Goal: Task Accomplishment & Management: Manage account settings

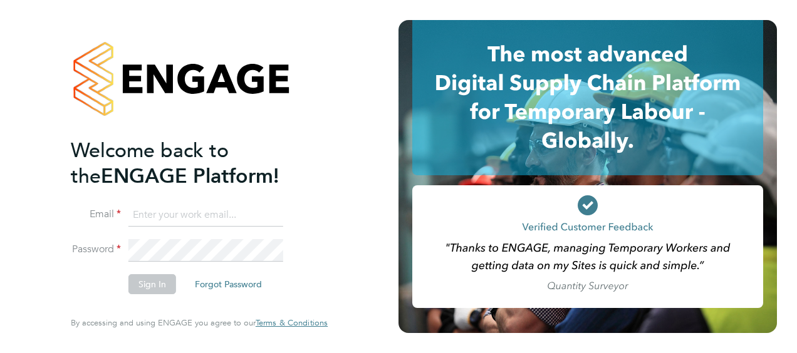
type input "dan.badger@vistry.co.uk"
click at [129, 273] on li "Password" at bounding box center [193, 256] width 244 height 34
click at [130, 280] on button "Sign In" at bounding box center [152, 284] width 48 height 20
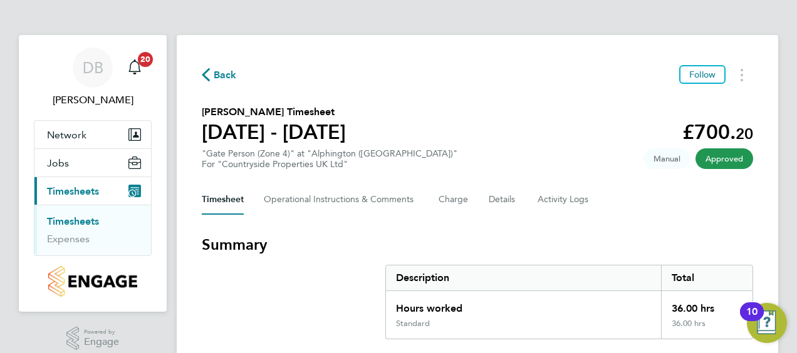
click at [76, 219] on link "Timesheets" at bounding box center [73, 222] width 52 height 12
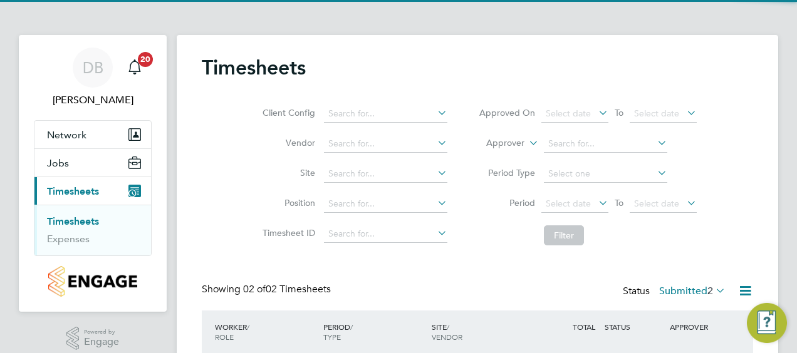
scroll to position [128, 0]
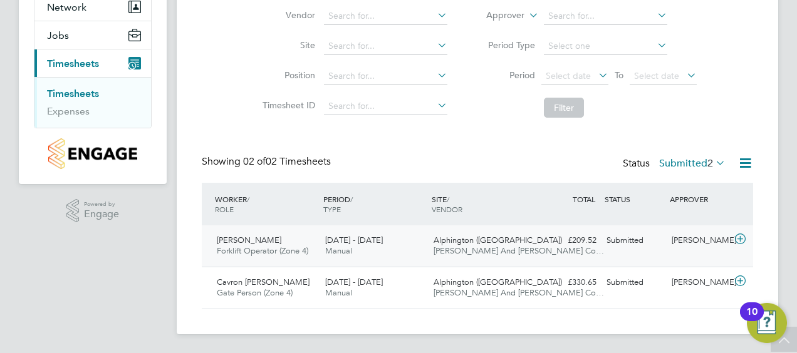
click at [743, 242] on icon at bounding box center [741, 239] width 16 height 10
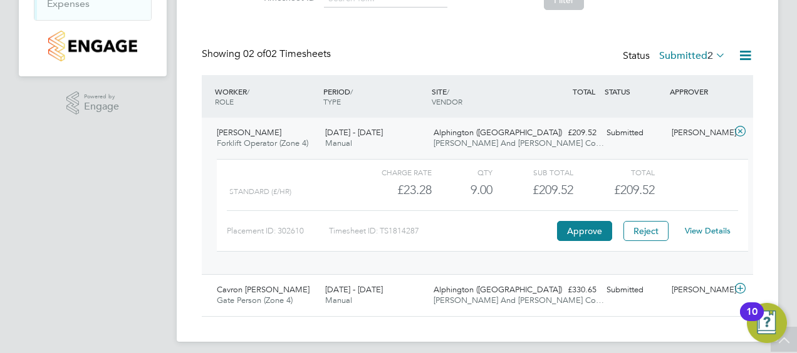
scroll to position [234, 0]
click at [717, 227] on link "View Details" at bounding box center [708, 232] width 46 height 11
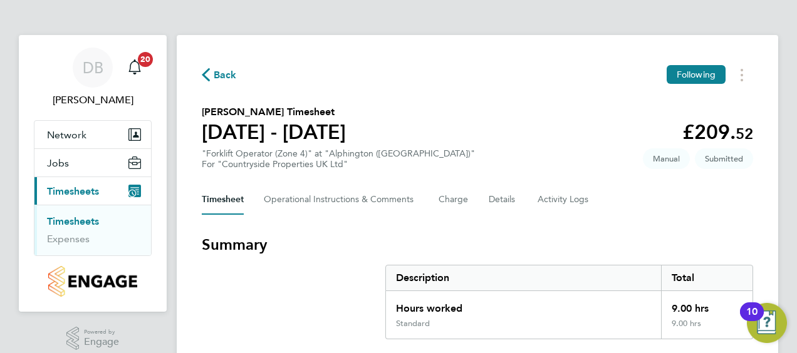
click at [73, 214] on ul "Timesheets Expenses" at bounding box center [92, 230] width 117 height 51
click at [70, 219] on link "Timesheets" at bounding box center [73, 222] width 52 height 12
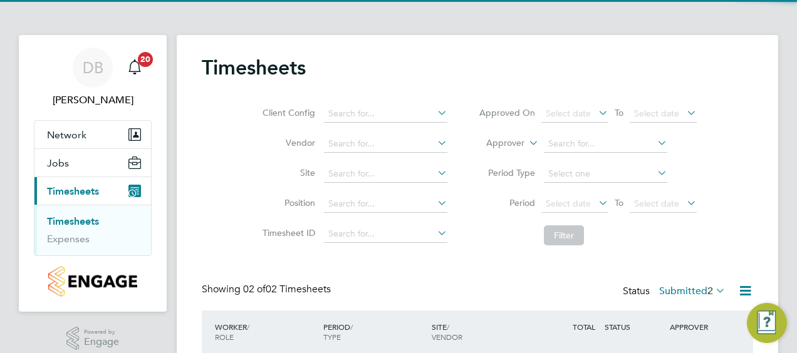
scroll to position [128, 0]
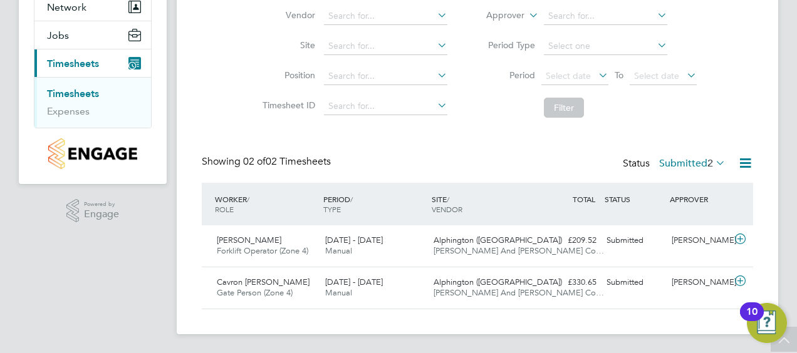
click at [678, 172] on div "Status Submitted 2" at bounding box center [675, 164] width 105 height 18
click at [679, 158] on label "Submitted 2" at bounding box center [692, 163] width 66 height 13
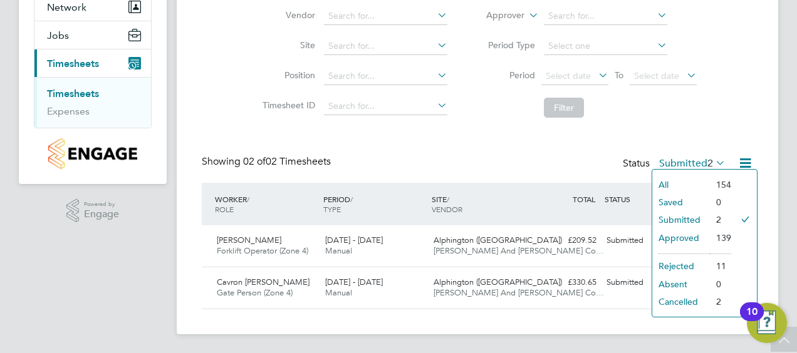
click at [678, 240] on li "Approved" at bounding box center [681, 238] width 58 height 18
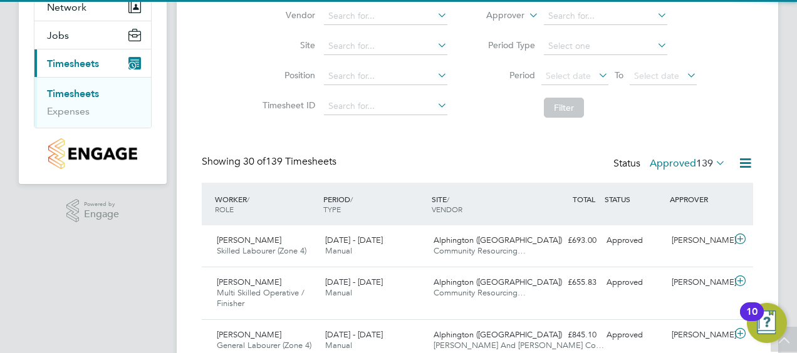
scroll to position [0, 0]
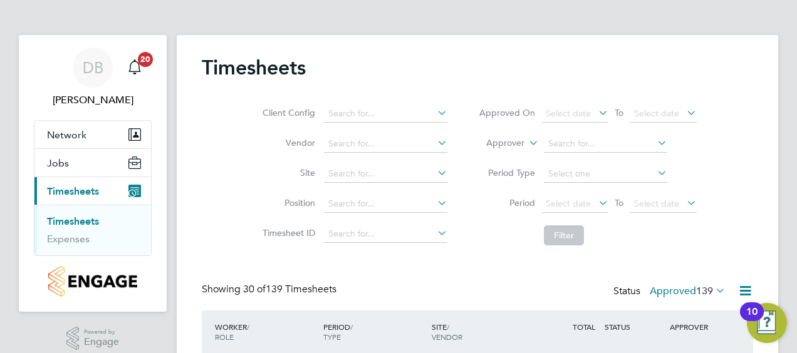
click at [677, 287] on label "Approved 139" at bounding box center [688, 291] width 76 height 13
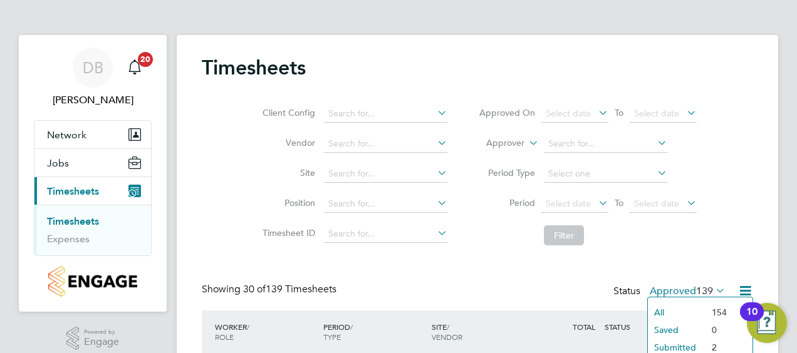
click at [660, 345] on li "Submitted" at bounding box center [677, 348] width 58 height 18
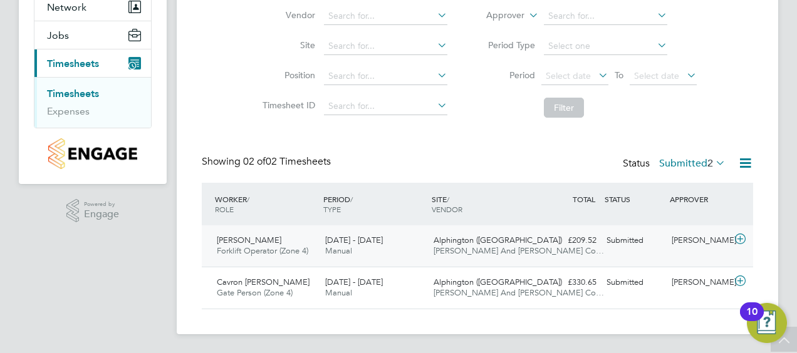
click at [746, 237] on icon at bounding box center [741, 239] width 16 height 10
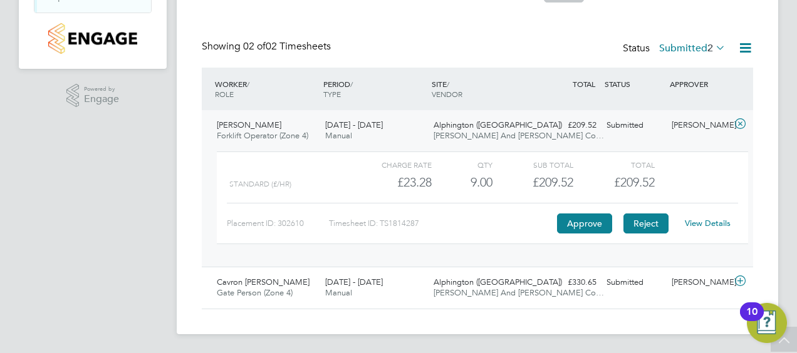
click at [653, 229] on button "Reject" at bounding box center [646, 224] width 45 height 20
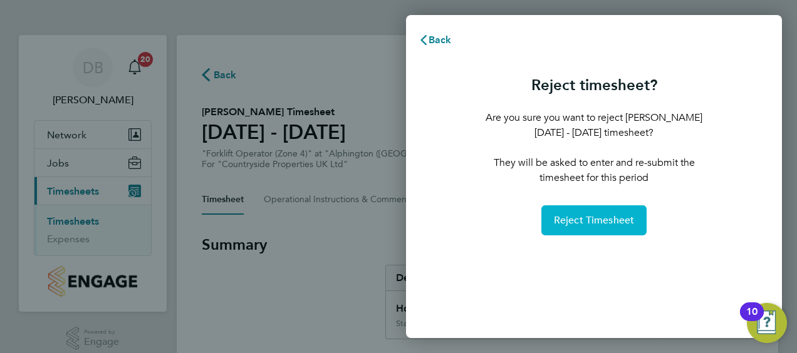
click at [578, 217] on span "Reject Timesheet" at bounding box center [594, 220] width 81 height 13
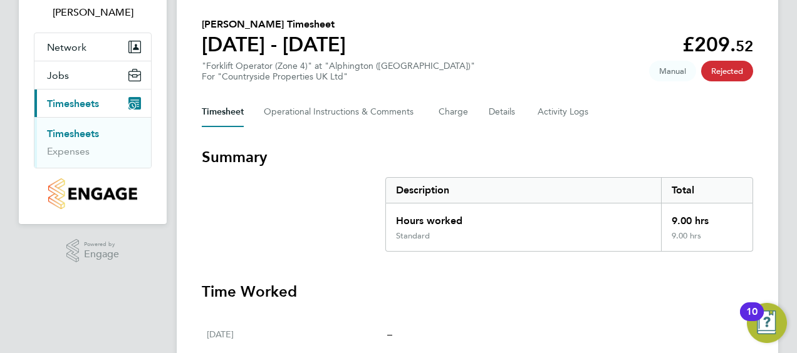
scroll to position [86, 0]
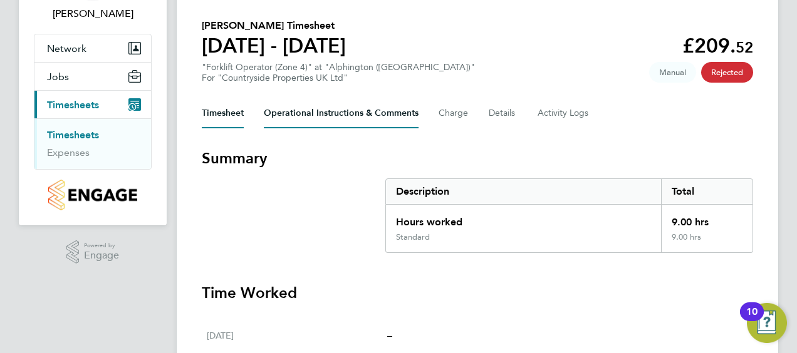
click at [379, 113] on Comments-tab "Operational Instructions & Comments" at bounding box center [341, 113] width 155 height 30
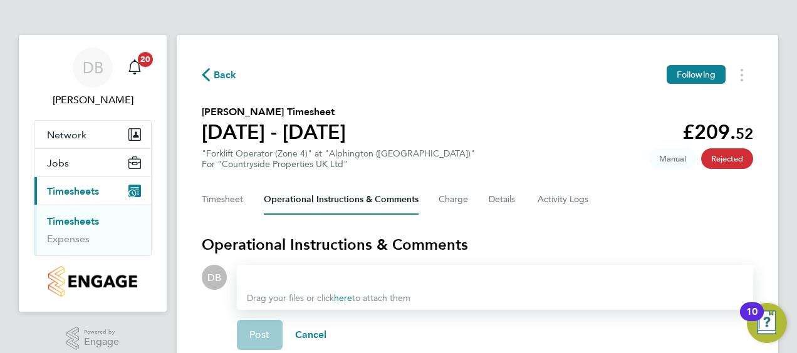
scroll to position [130, 0]
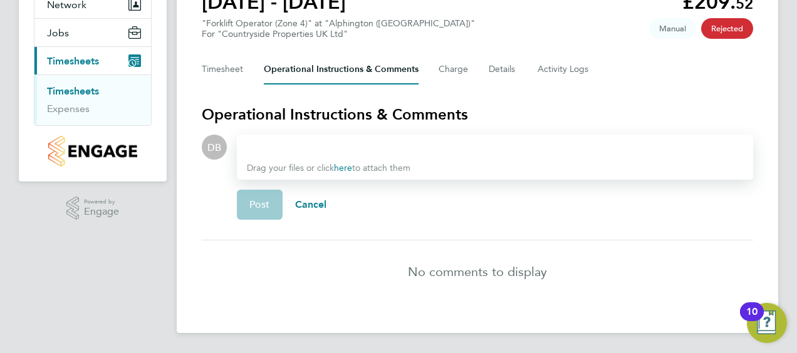
click at [287, 144] on div at bounding box center [495, 147] width 496 height 15
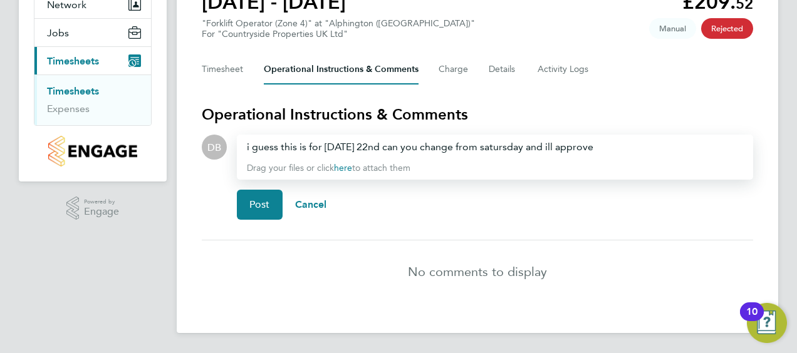
click at [496, 141] on div "i guess this is for friday 22nd can you change from satursday and ill approve" at bounding box center [495, 147] width 496 height 15
click at [266, 199] on span "Post" at bounding box center [259, 205] width 21 height 13
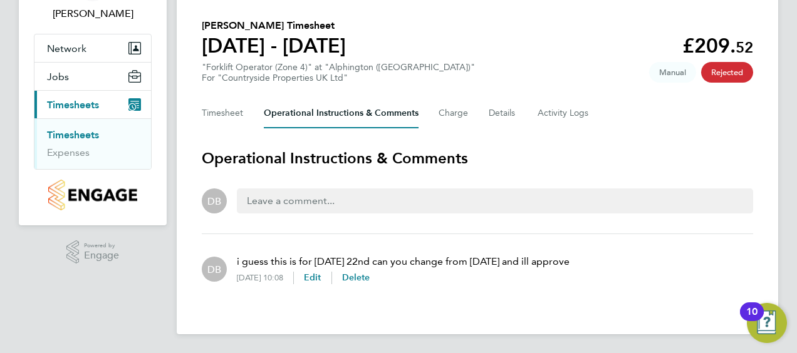
scroll to position [86, 0]
